Goal: Check status: Check status

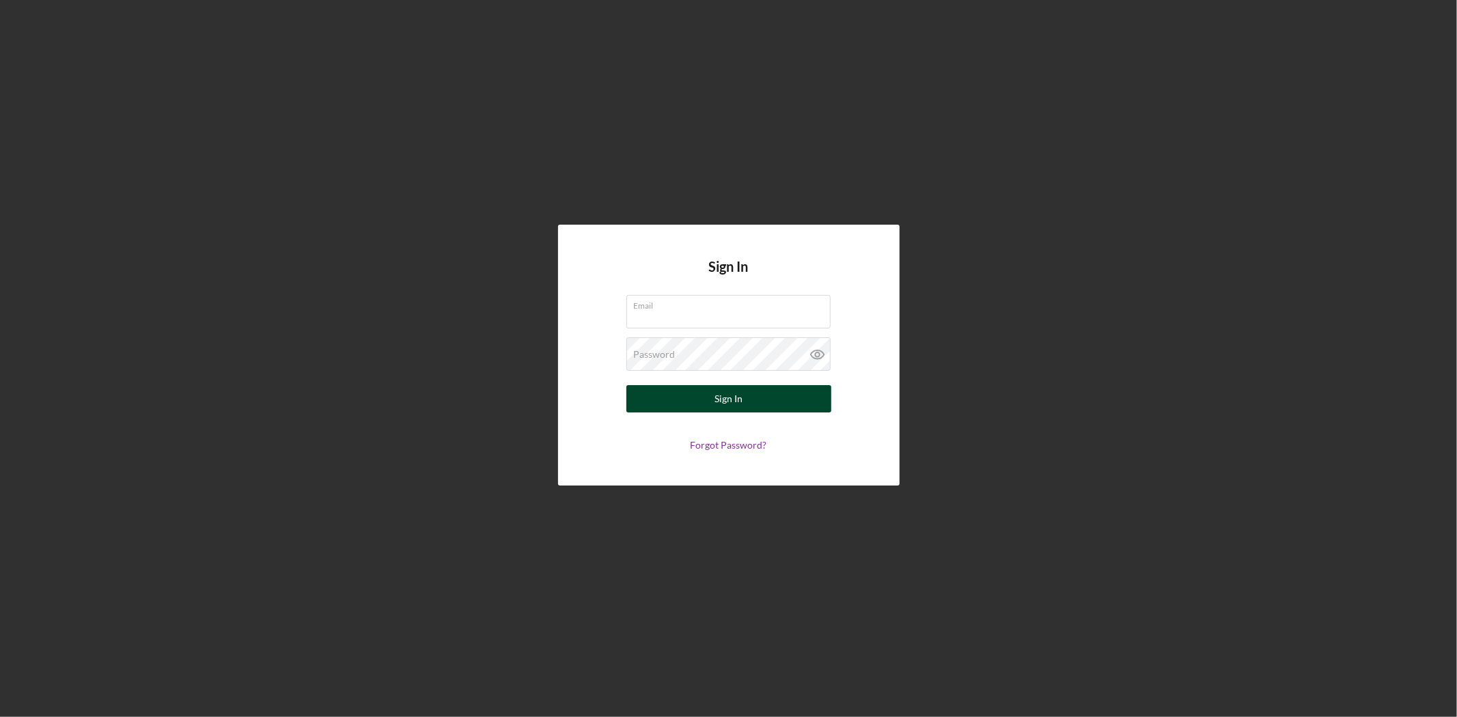
type input "[EMAIL_ADDRESS][DOMAIN_NAME]"
click at [729, 394] on div "Sign In" at bounding box center [729, 398] width 28 height 27
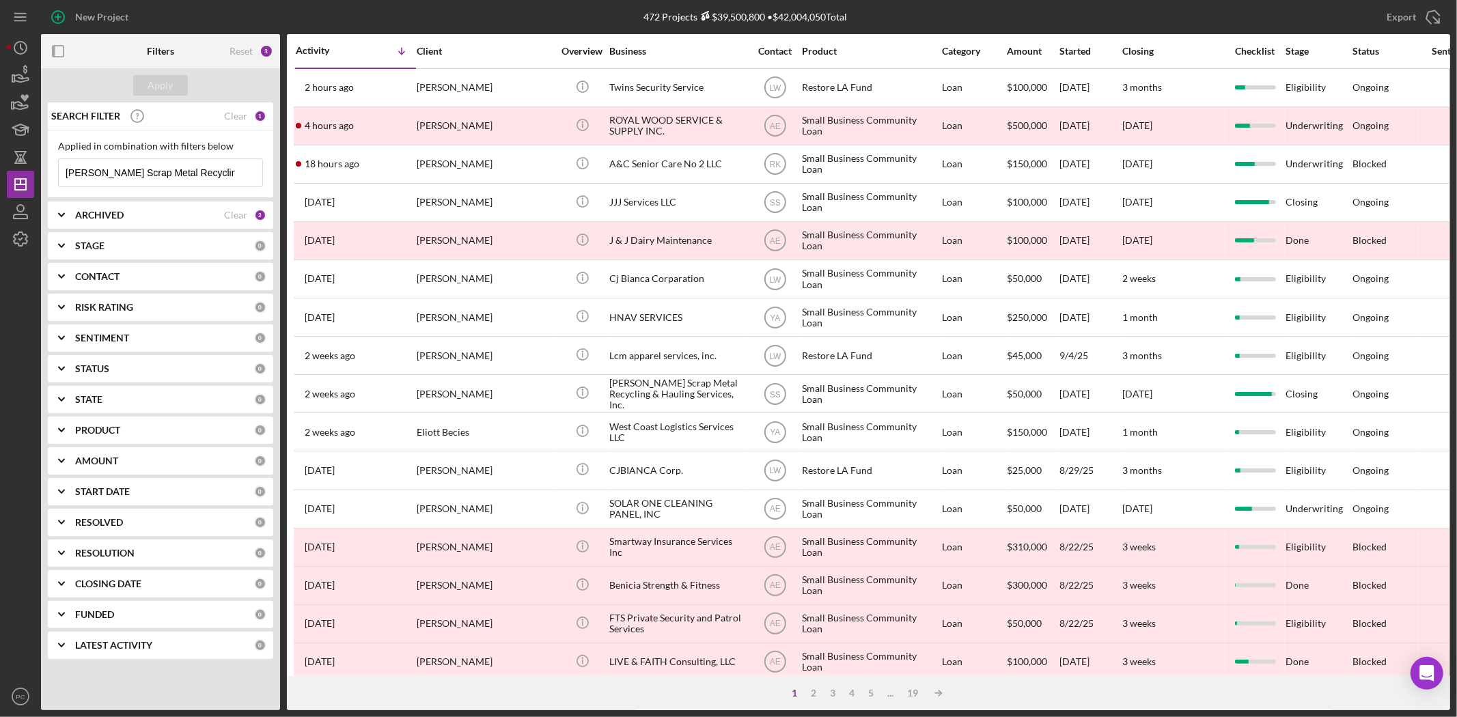
click at [90, 172] on input "[PERSON_NAME] Scrap Metal Recycling & Hauling Service" at bounding box center [161, 172] width 204 height 27
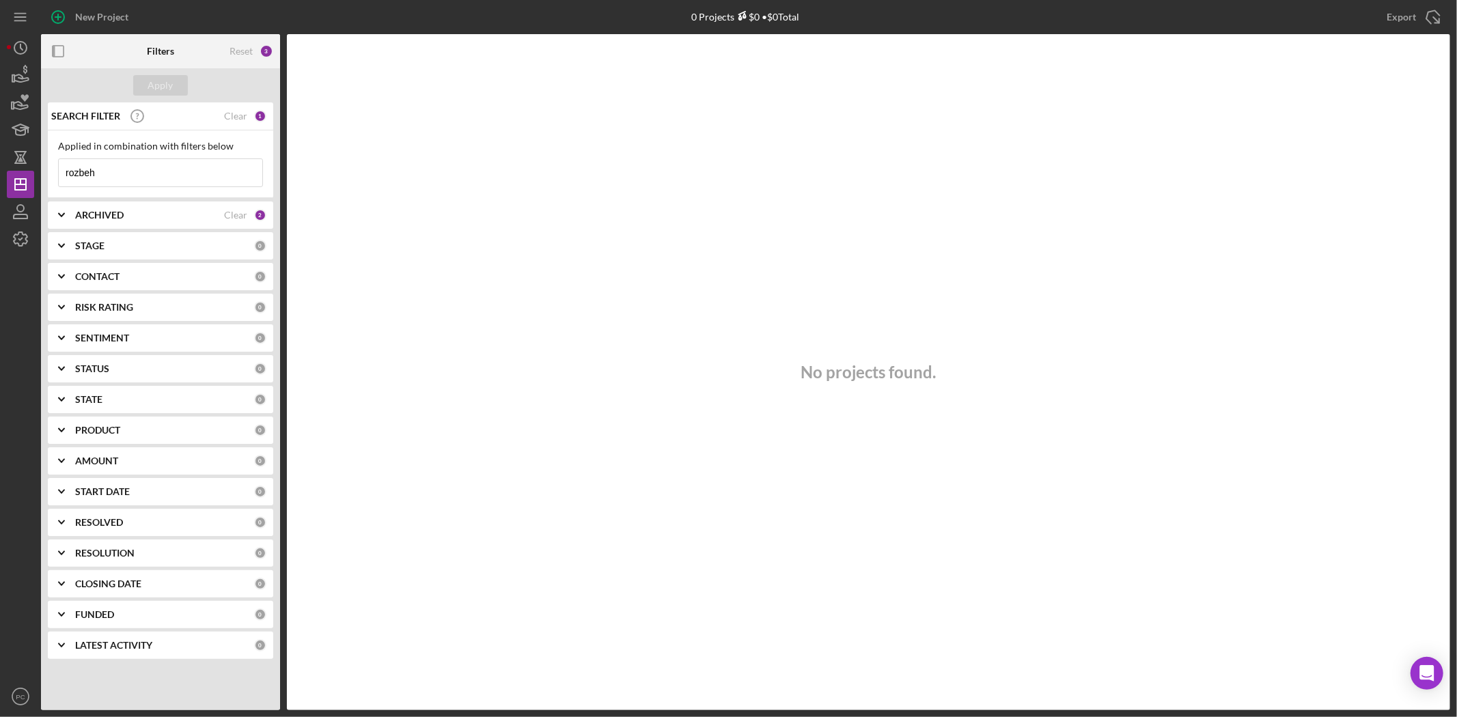
click at [77, 171] on input "rozbeh" at bounding box center [161, 172] width 204 height 27
click at [196, 174] on input "rozebeh" at bounding box center [161, 172] width 204 height 27
click at [210, 159] on input "rozebeh" at bounding box center [161, 172] width 204 height 27
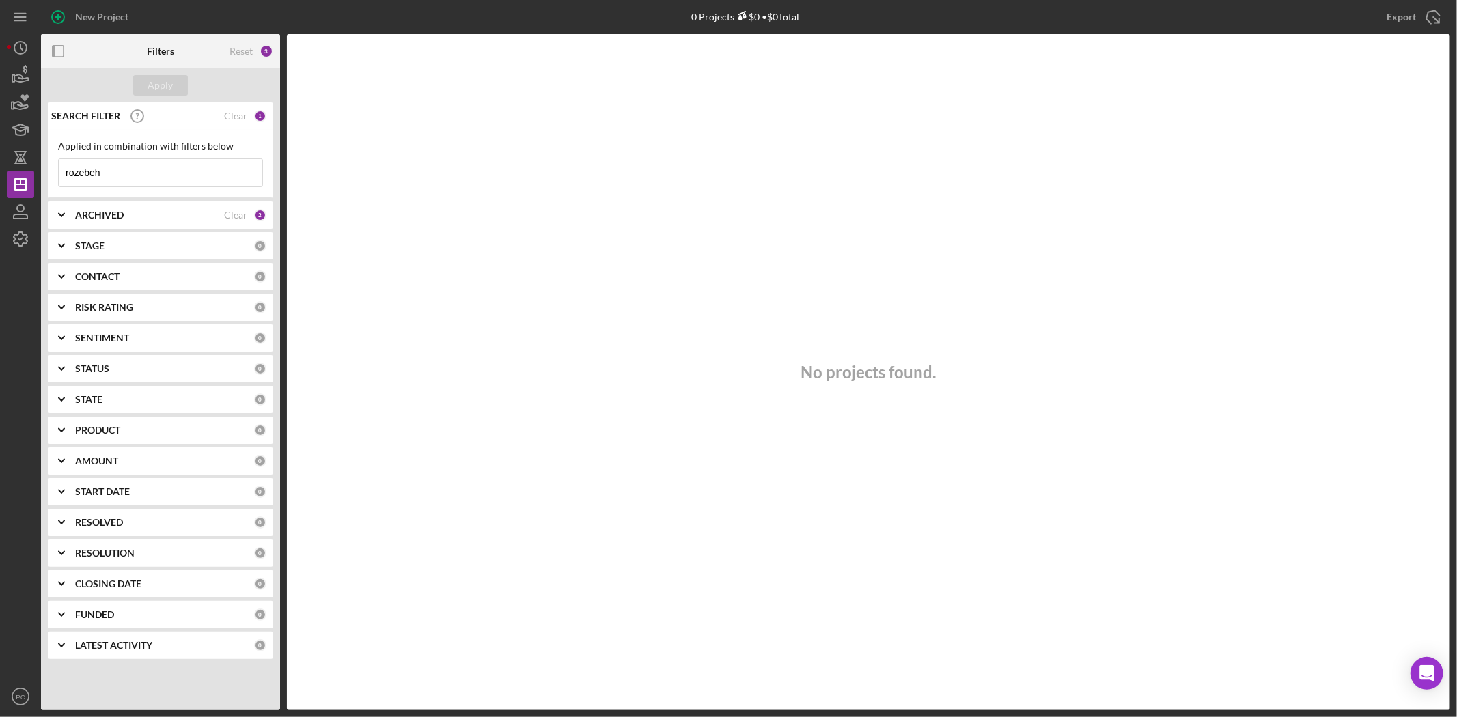
click at [210, 159] on input "rozebeh" at bounding box center [161, 172] width 204 height 27
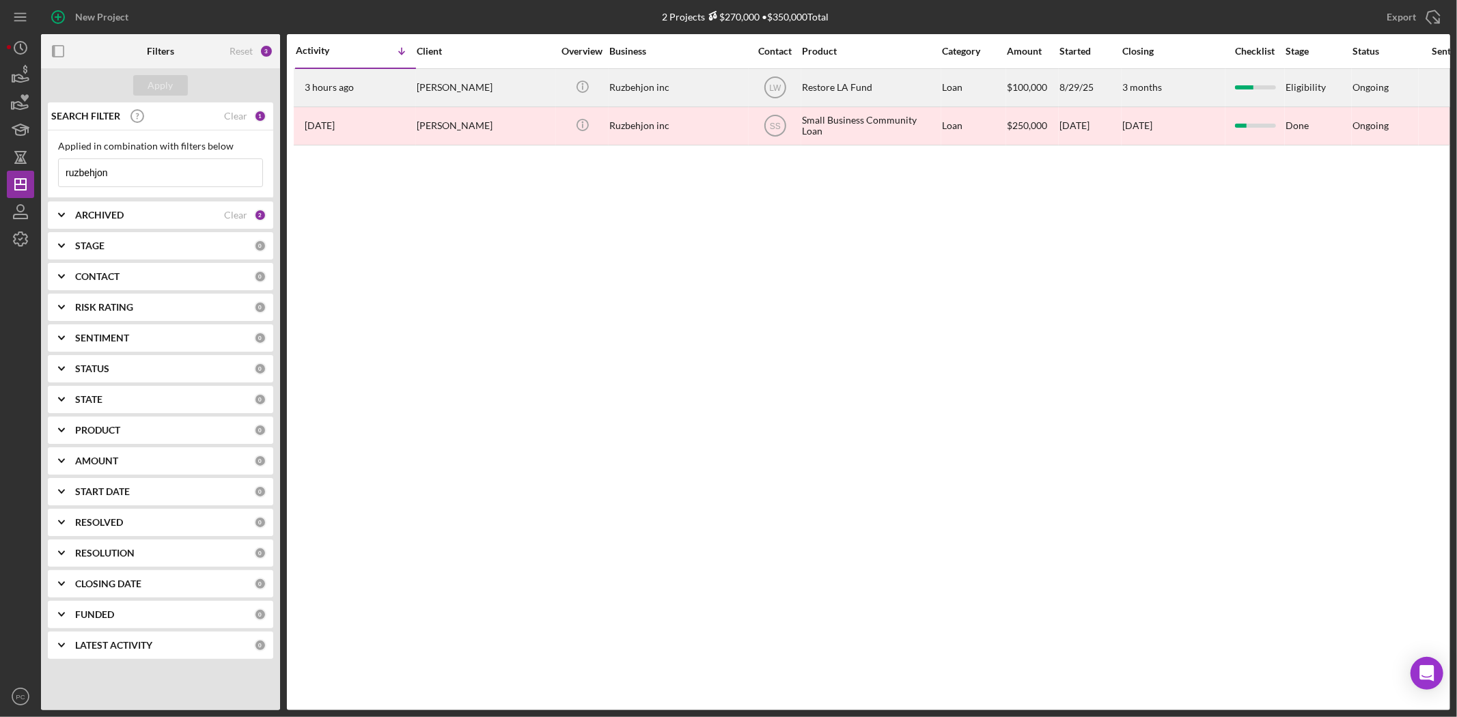
type input "ruzbehjon"
click at [376, 92] on div "3 hours ago [PERSON_NAME]" at bounding box center [356, 88] width 120 height 36
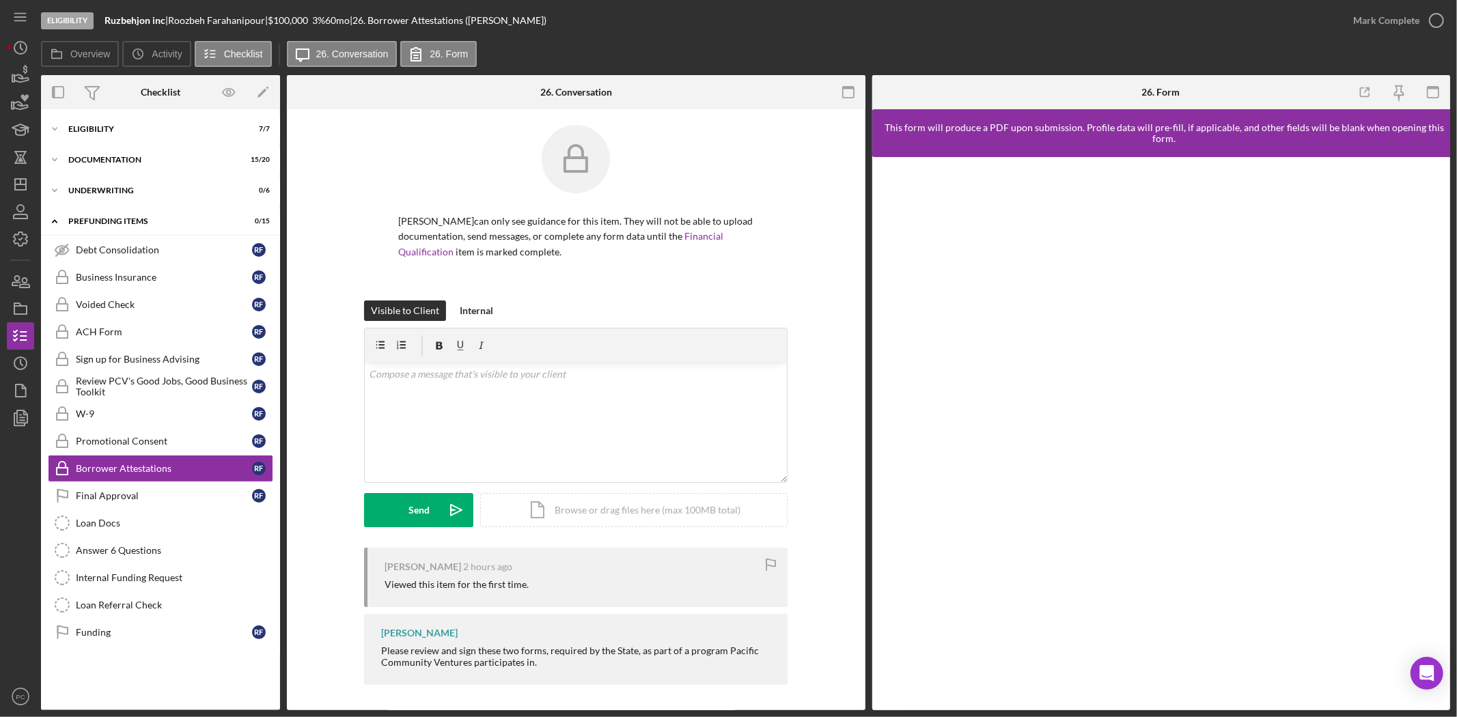
scroll to position [7, 0]
click at [138, 135] on div "Icon/Expander Eligibility 7 / 7" at bounding box center [160, 128] width 239 height 27
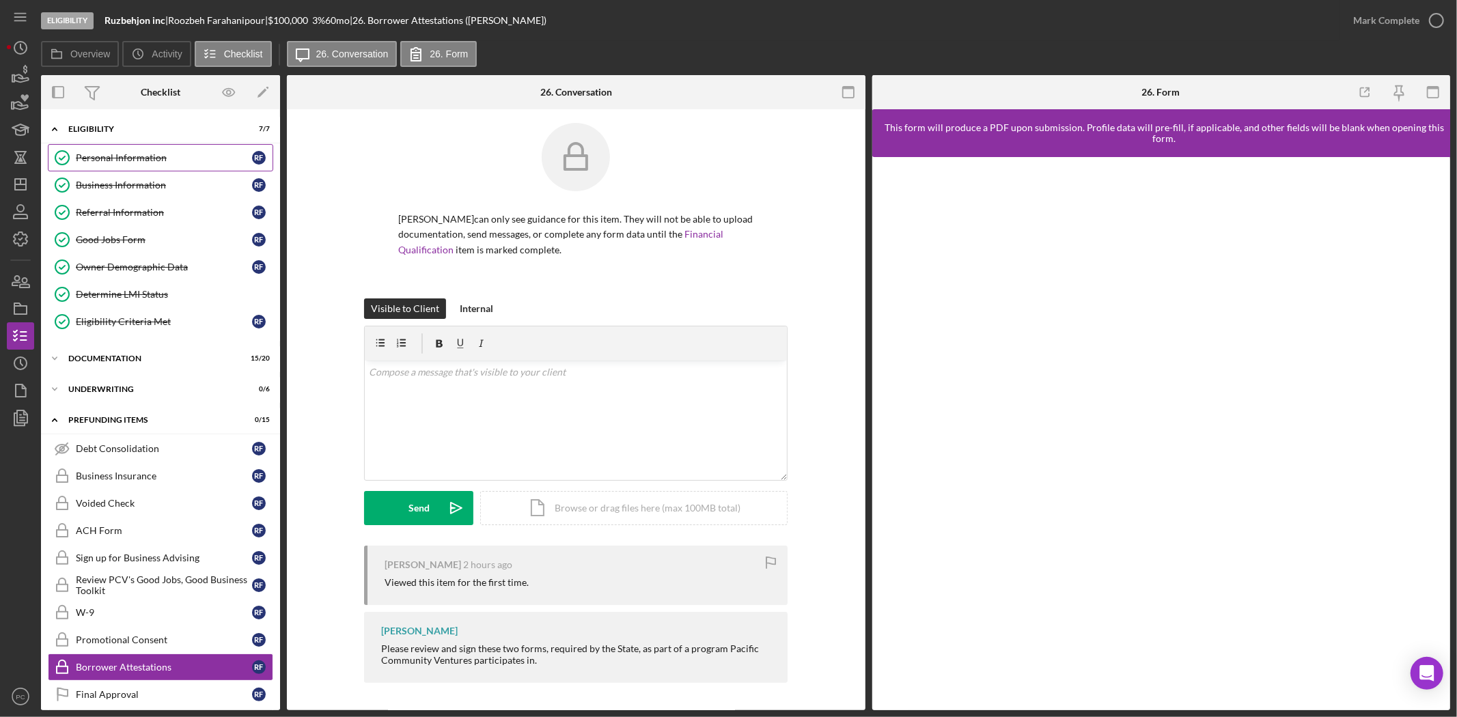
click at [154, 156] on div "Personal Information" at bounding box center [164, 157] width 176 height 11
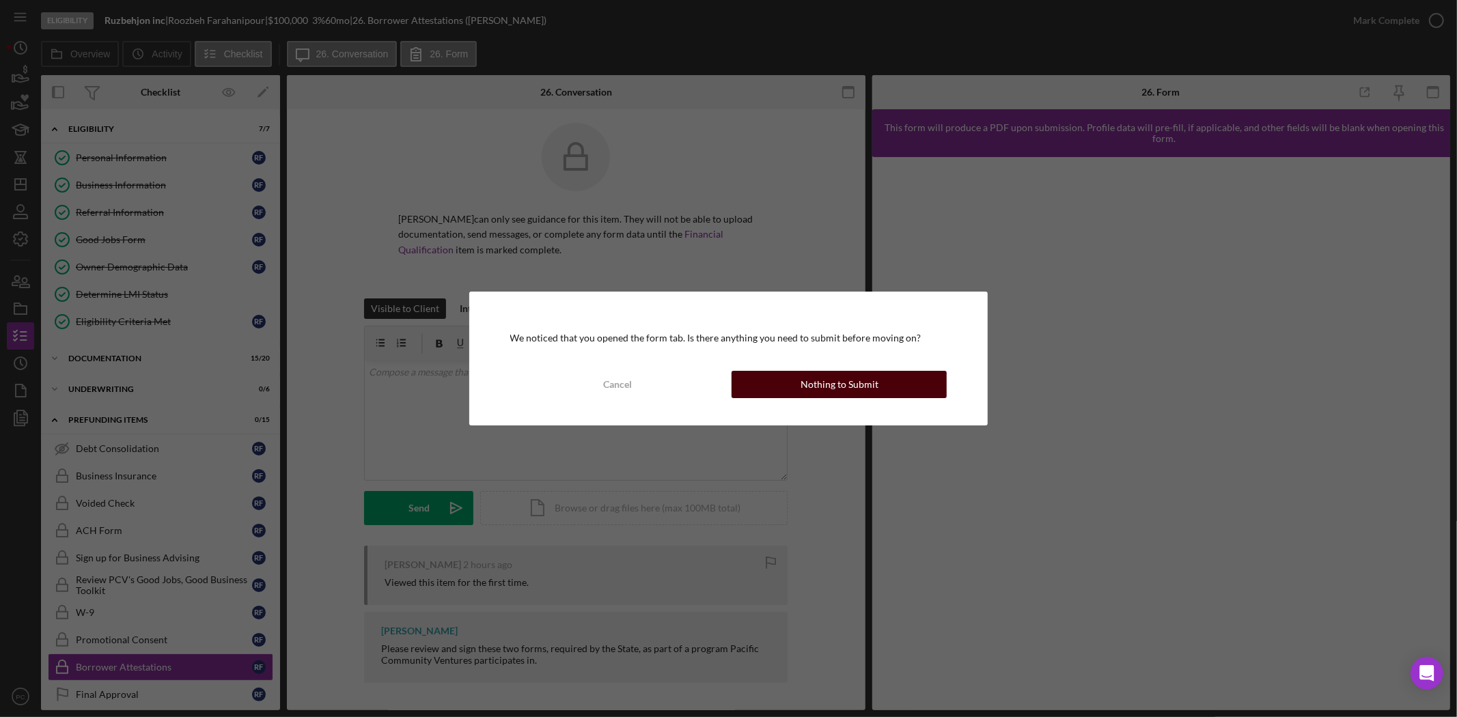
click at [752, 374] on button "Nothing to Submit" at bounding box center [839, 384] width 215 height 27
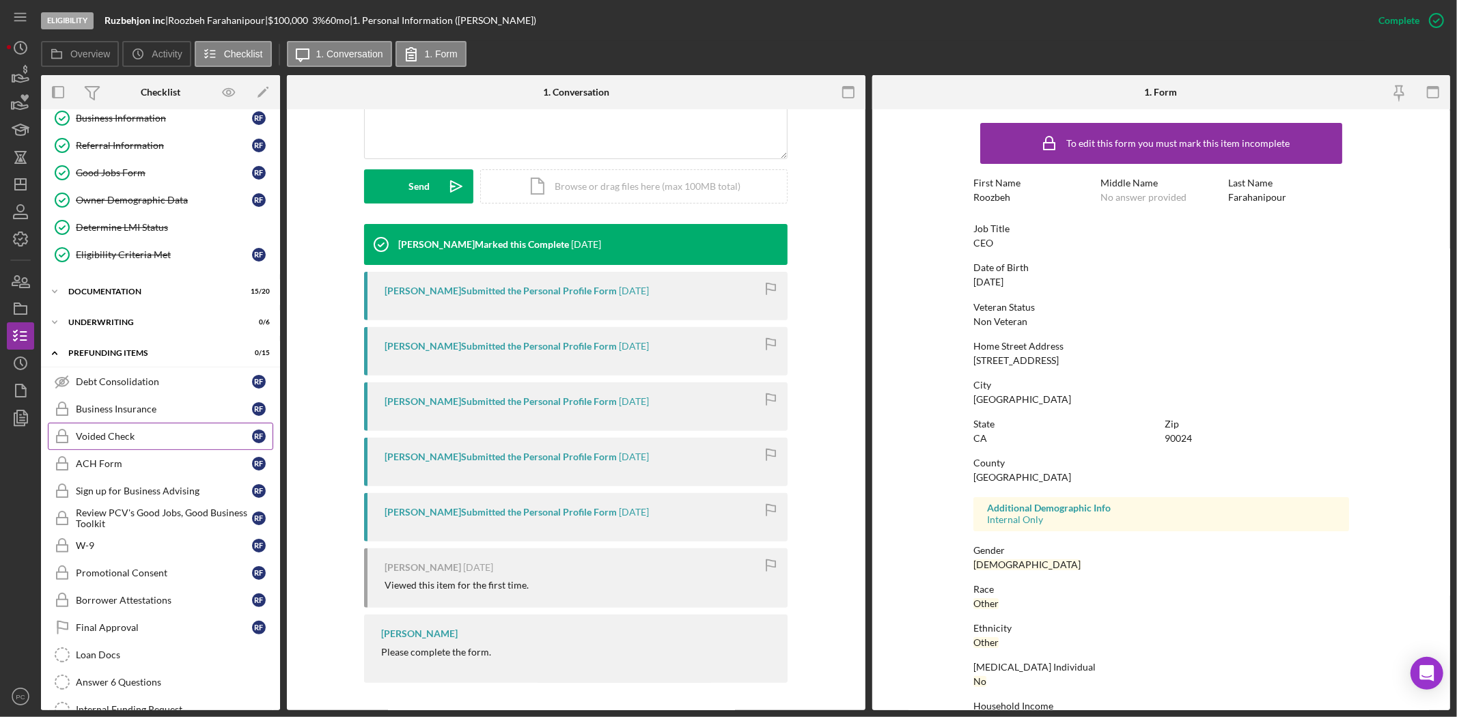
scroll to position [152, 0]
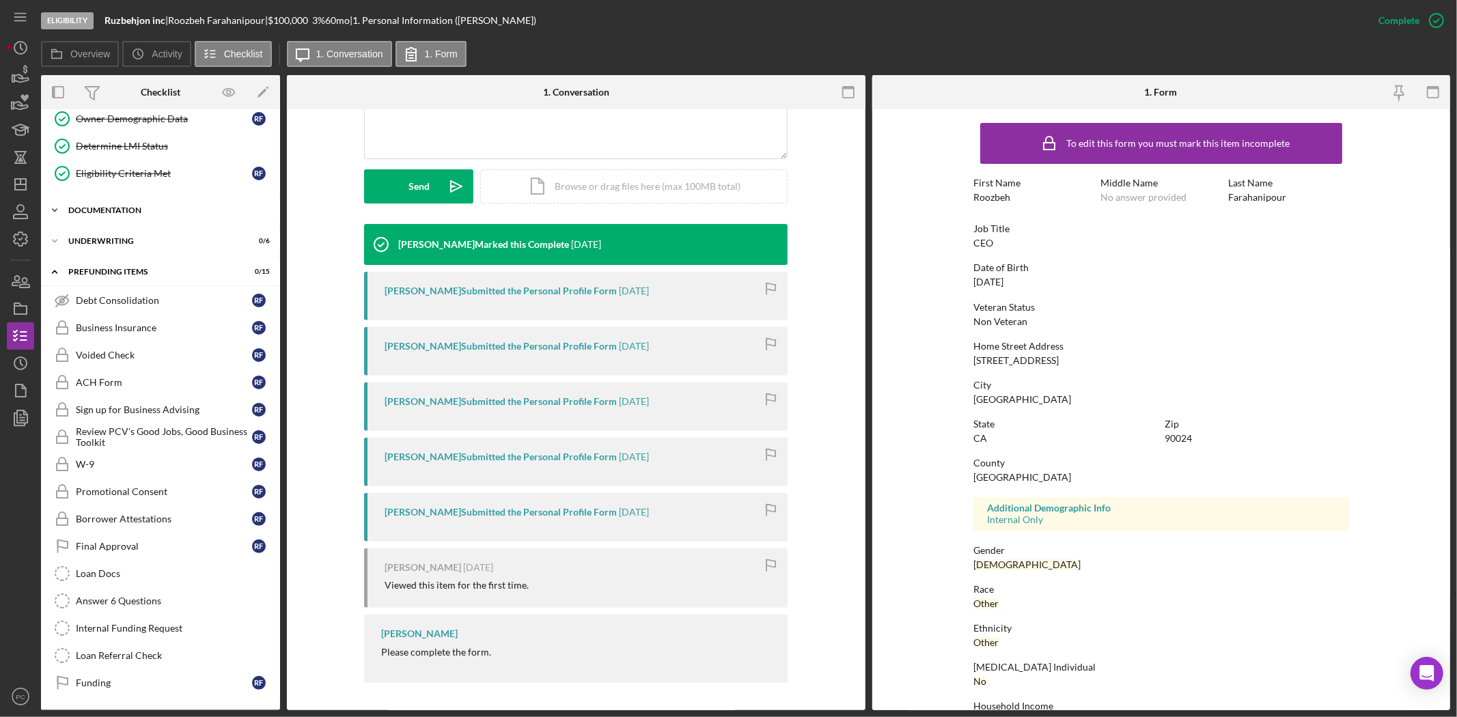
click at [152, 206] on div "Documentation" at bounding box center [165, 210] width 195 height 8
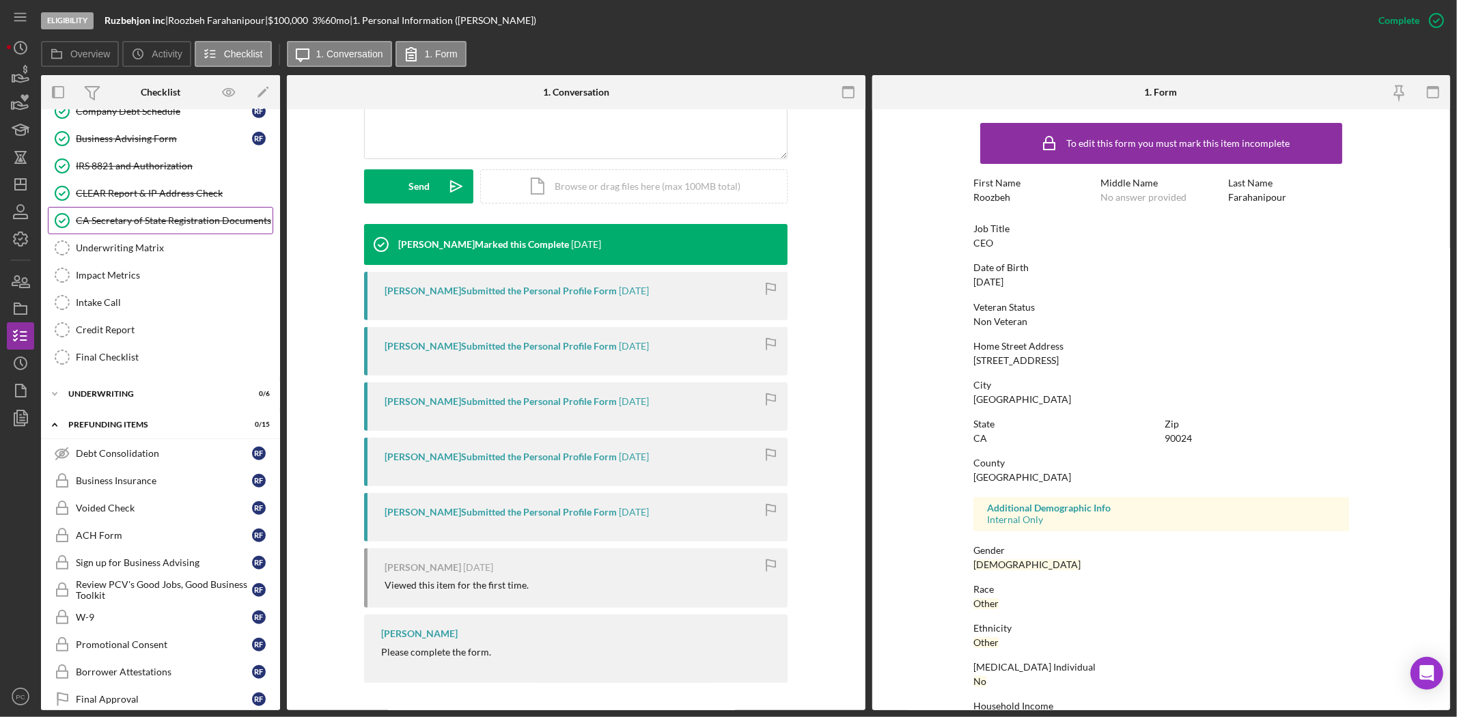
scroll to position [607, 0]
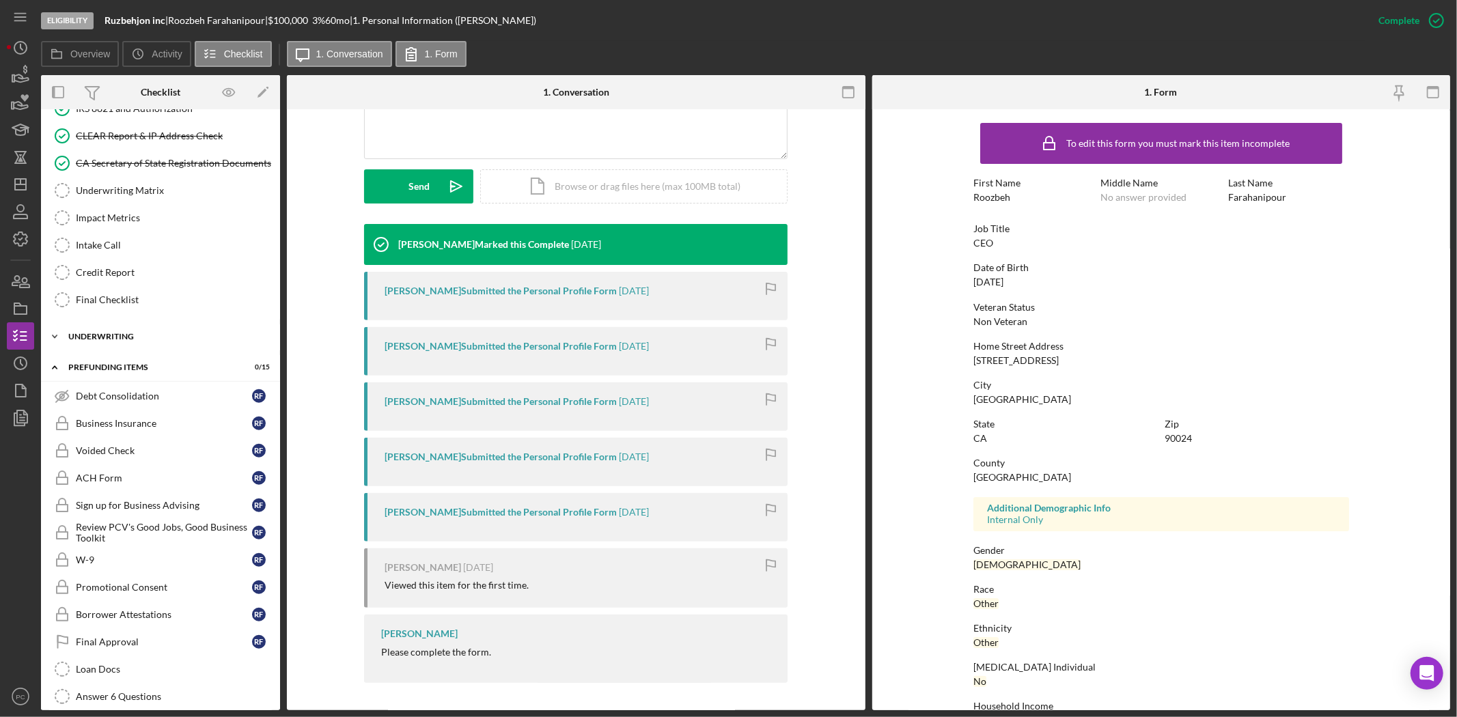
click at [102, 338] on div "Underwriting" at bounding box center [165, 337] width 195 height 8
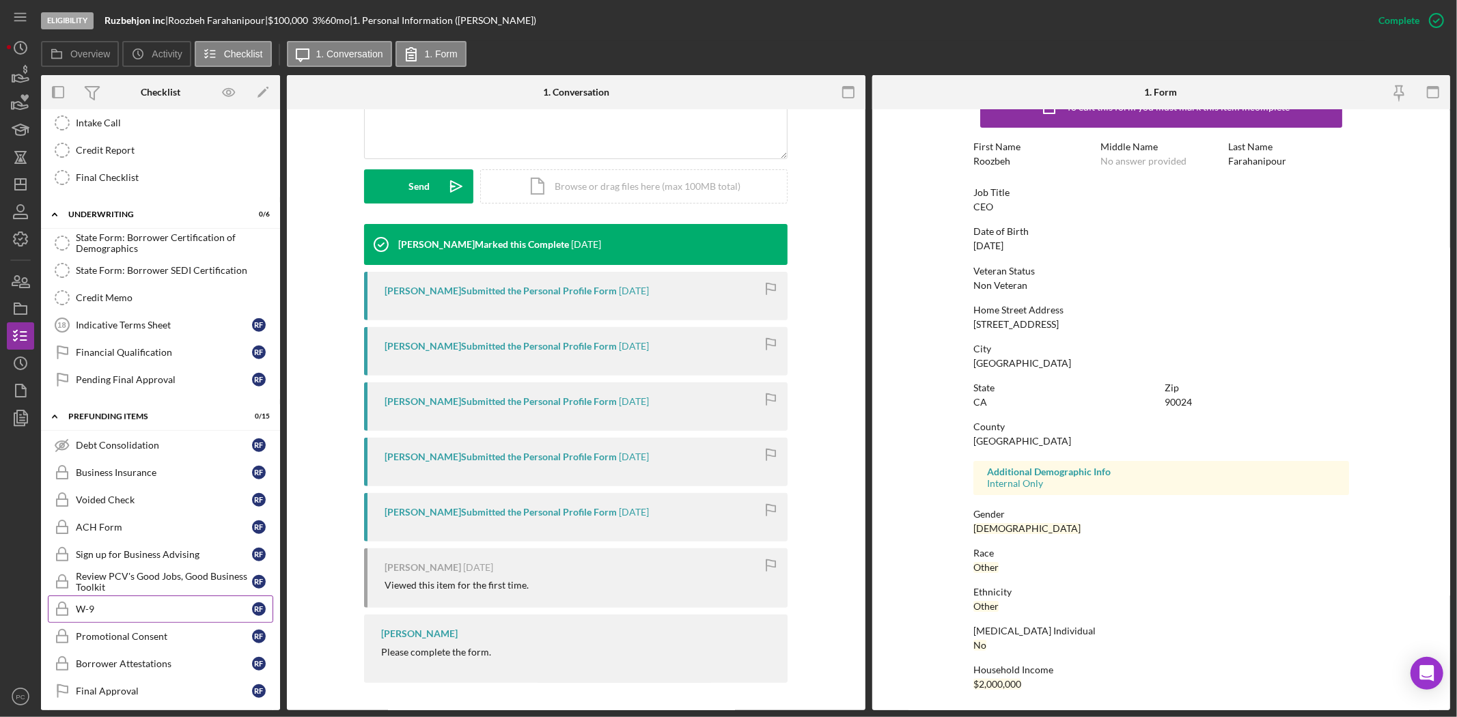
scroll to position [805, 0]
